Goal: Transaction & Acquisition: Purchase product/service

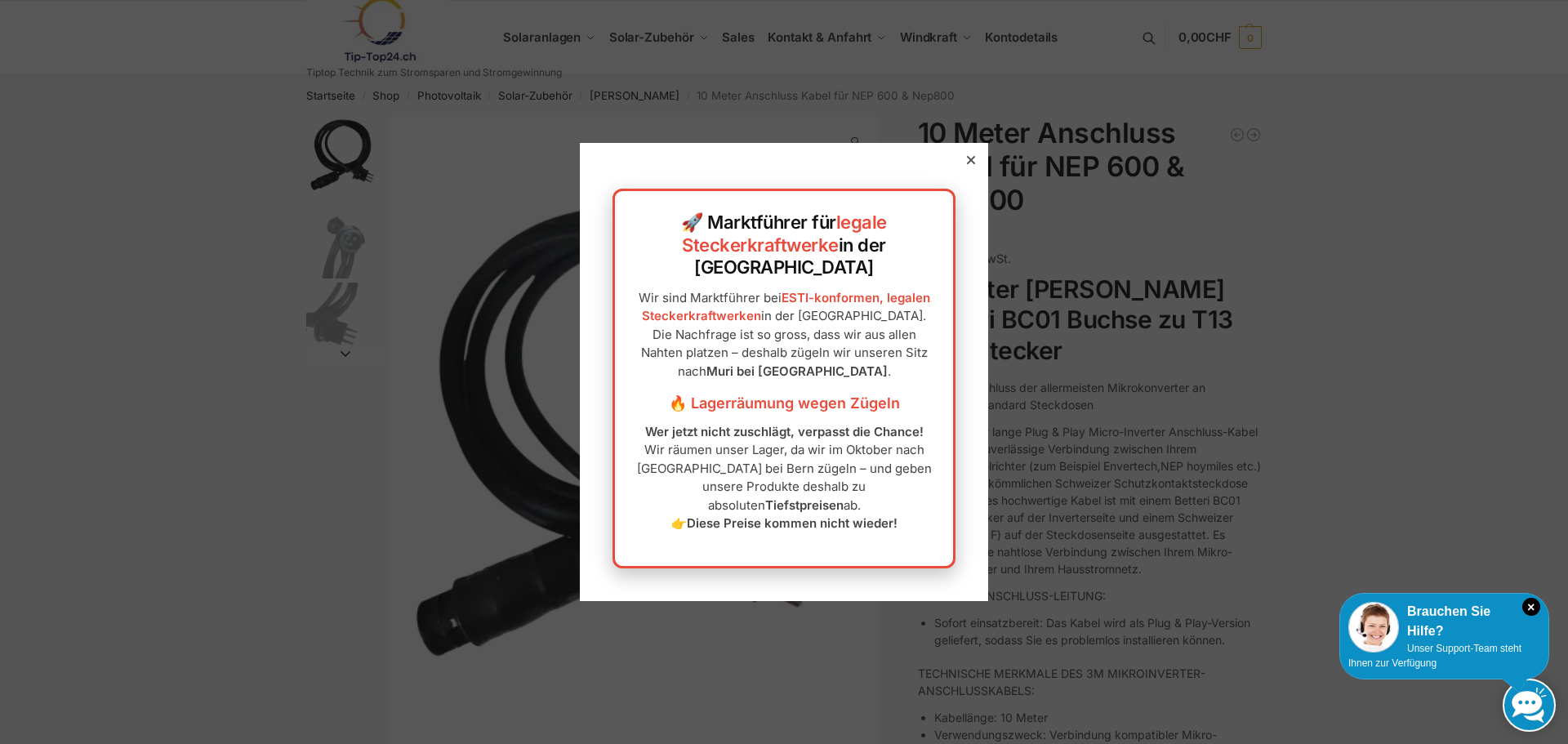
click at [964, 167] on div at bounding box center [971, 160] width 15 height 15
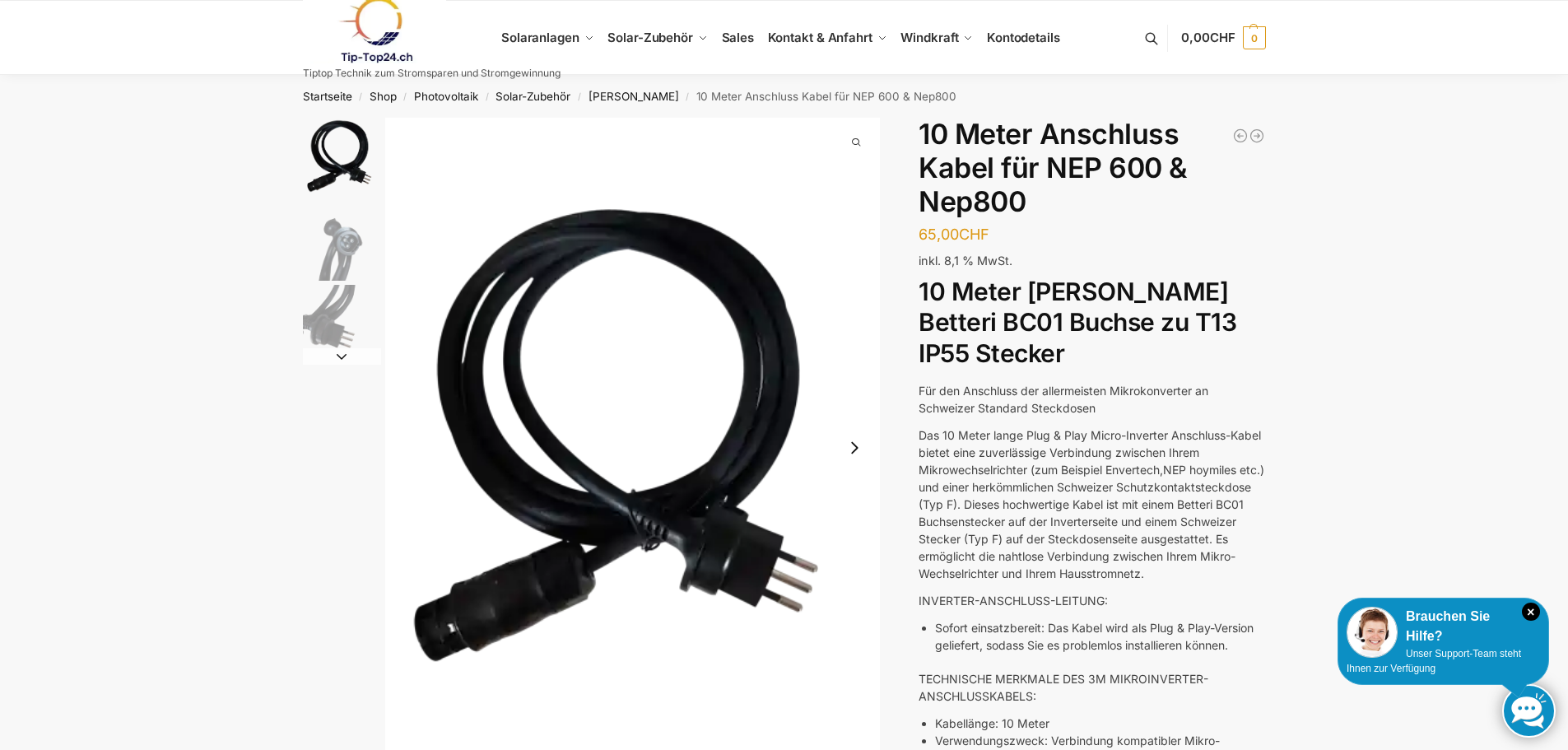
click at [339, 238] on img "2 / 3" at bounding box center [342, 242] width 78 height 78
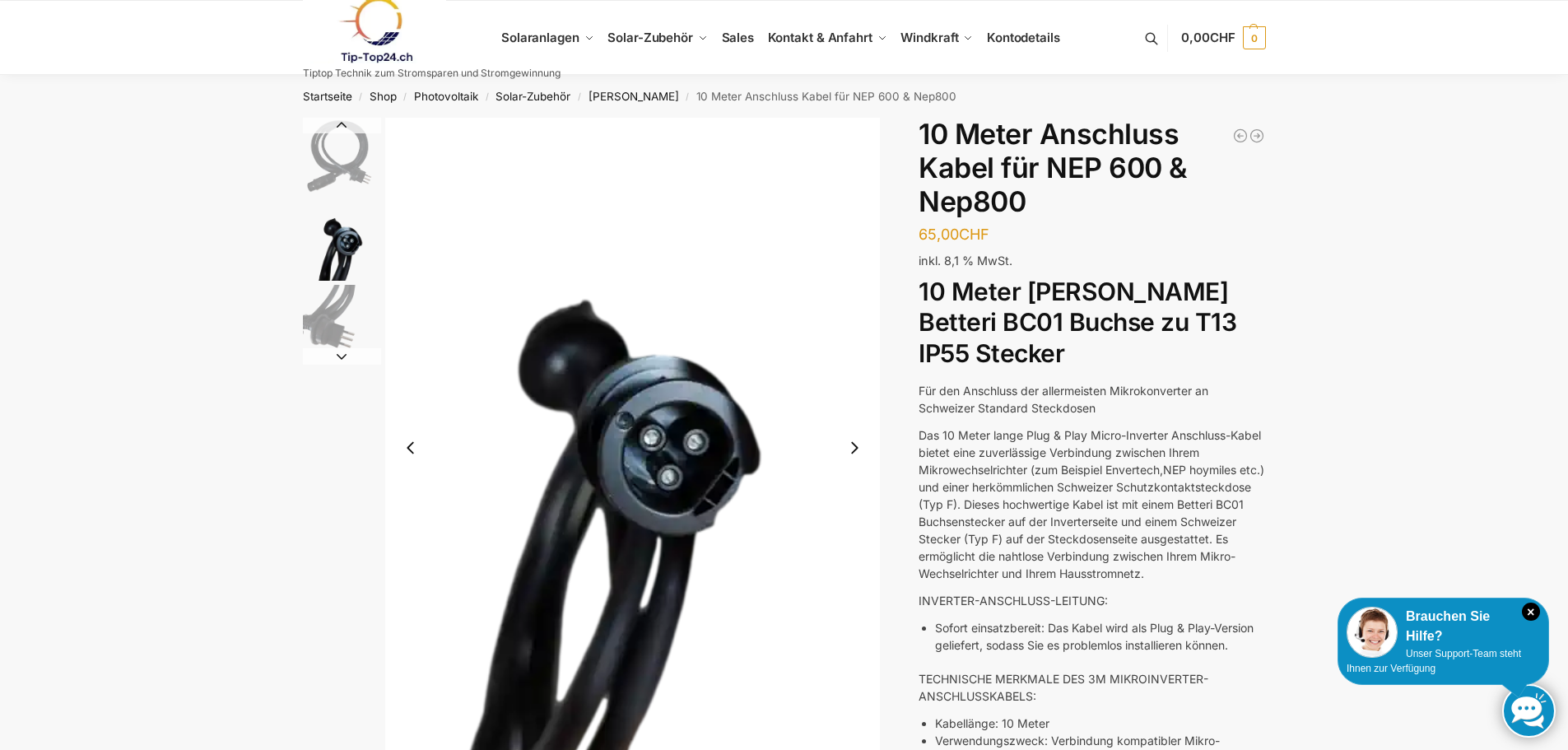
click at [327, 317] on img "3 / 3" at bounding box center [342, 324] width 78 height 78
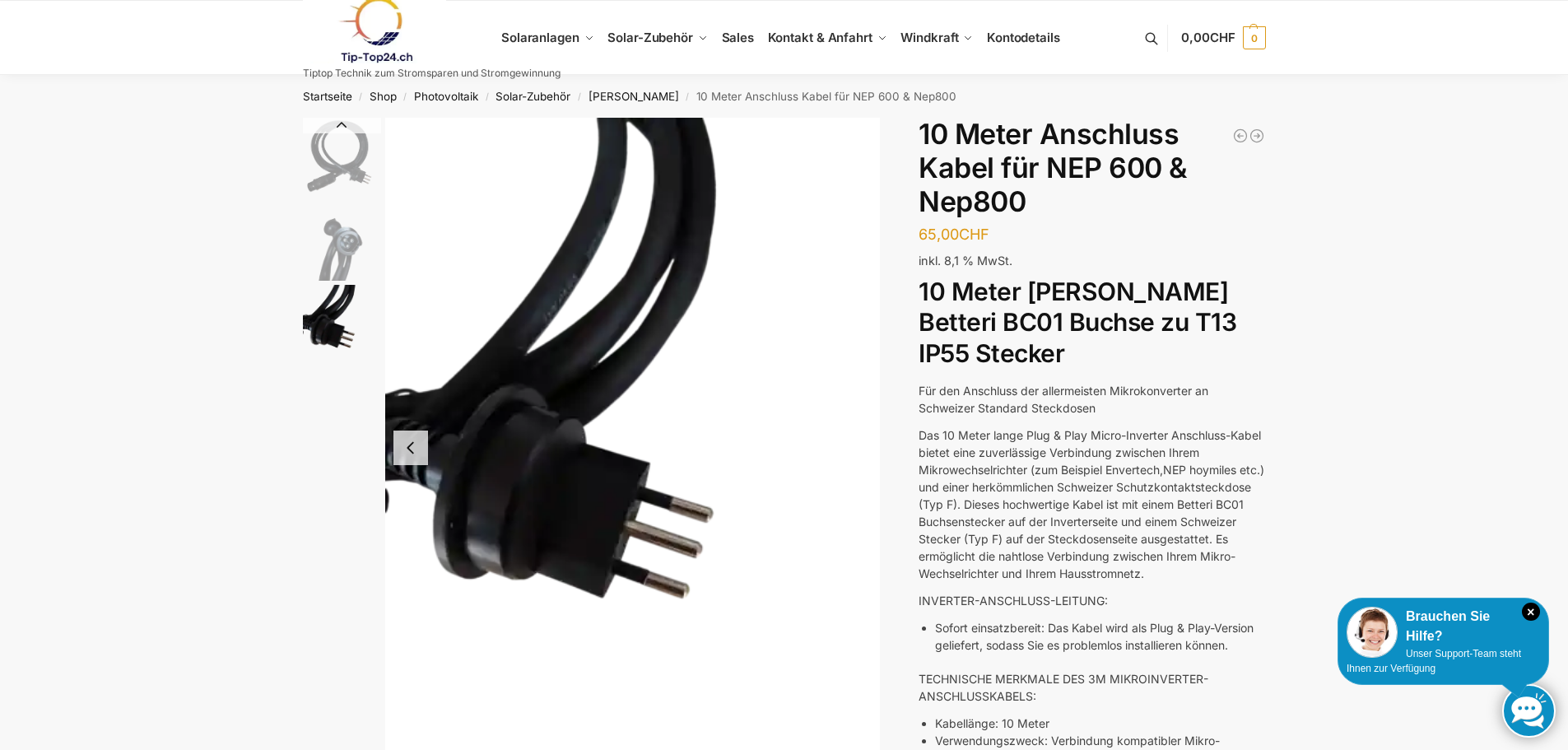
click at [351, 242] on img "2 / 3" at bounding box center [342, 242] width 78 height 78
click at [338, 169] on img "1 / 3" at bounding box center [342, 158] width 78 height 81
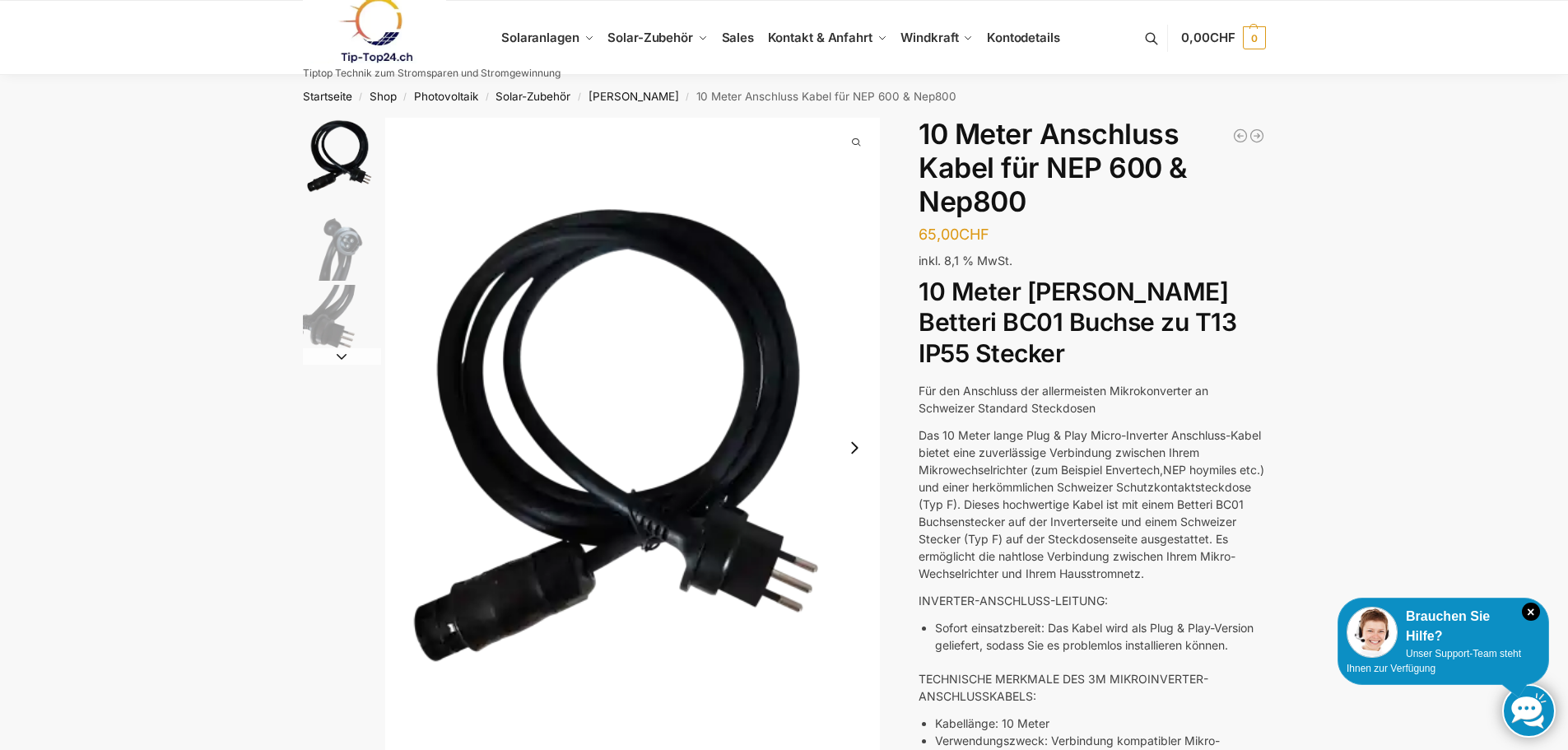
click at [339, 238] on img "2 / 3" at bounding box center [342, 242] width 78 height 78
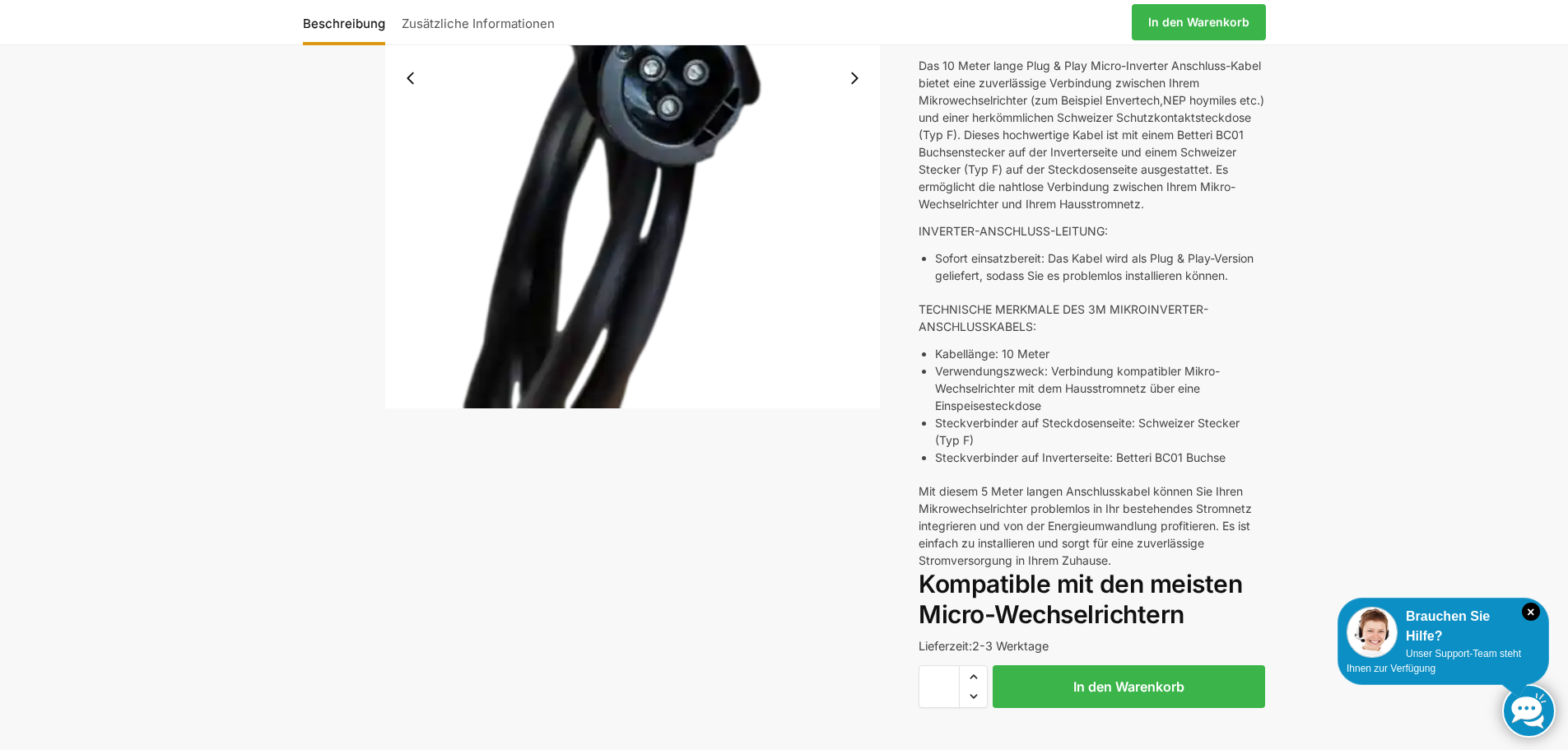
scroll to position [411, 0]
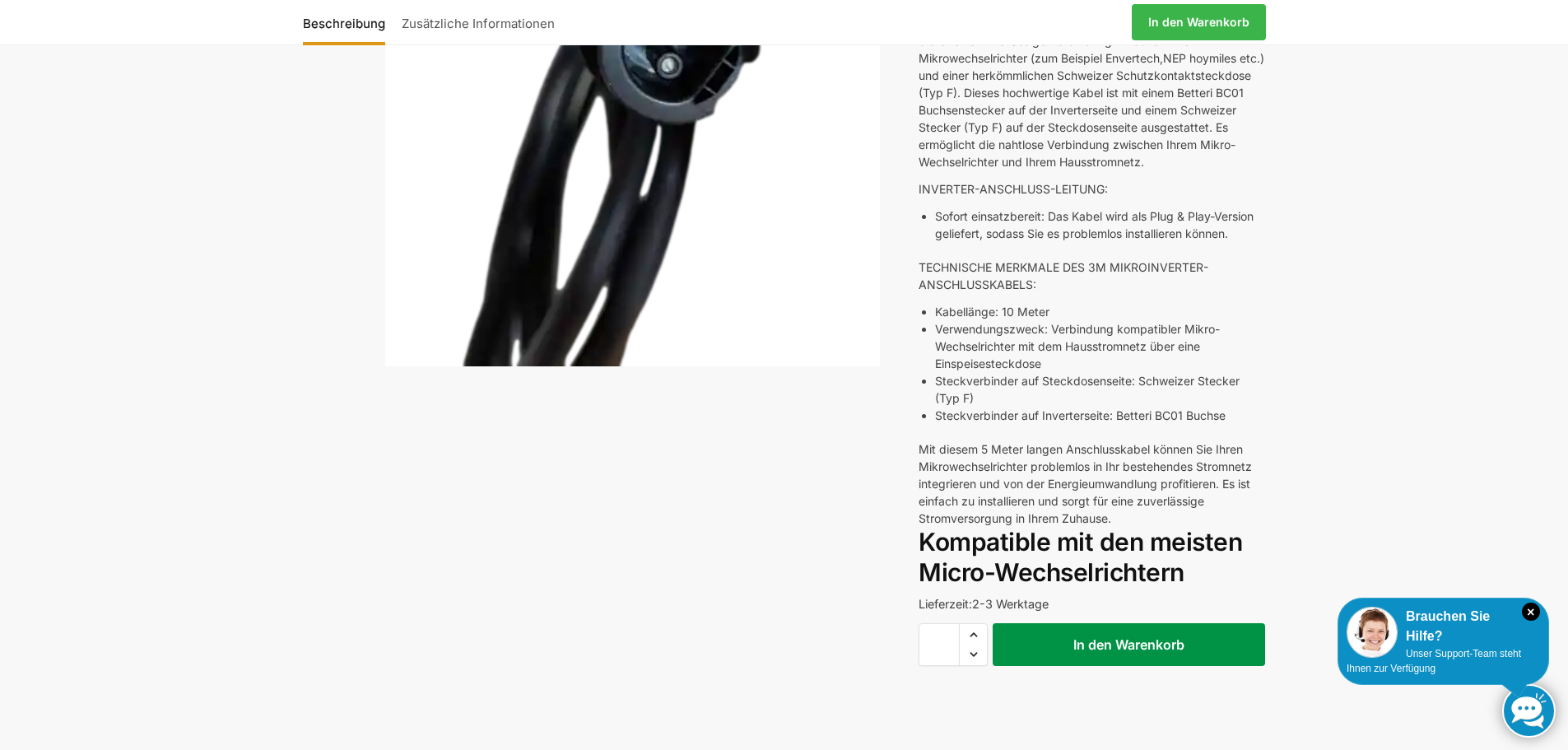
click at [1128, 666] on button "In den Warenkorb" at bounding box center [1129, 645] width 273 height 43
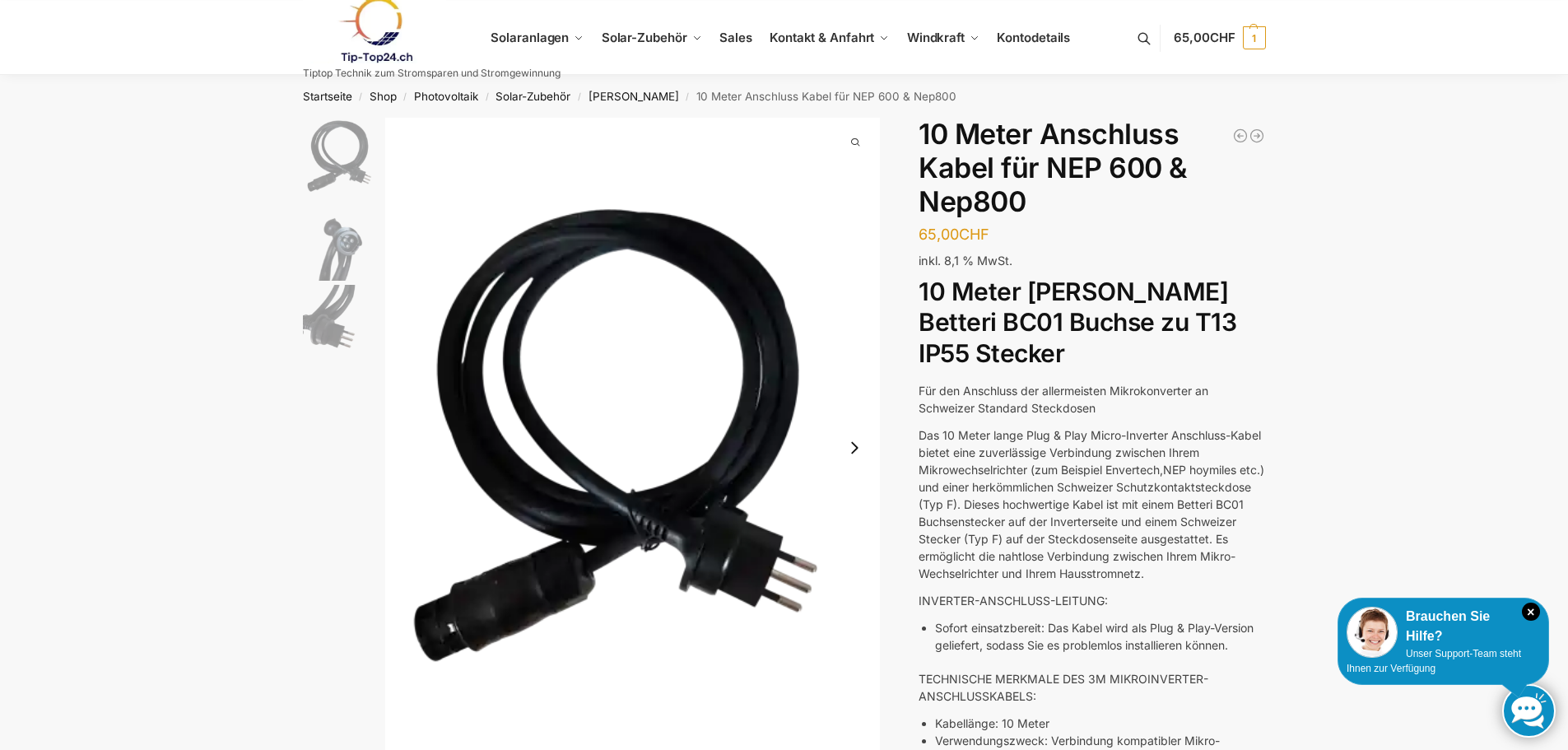
scroll to position [411, 0]
